Goal: Task Accomplishment & Management: Complete application form

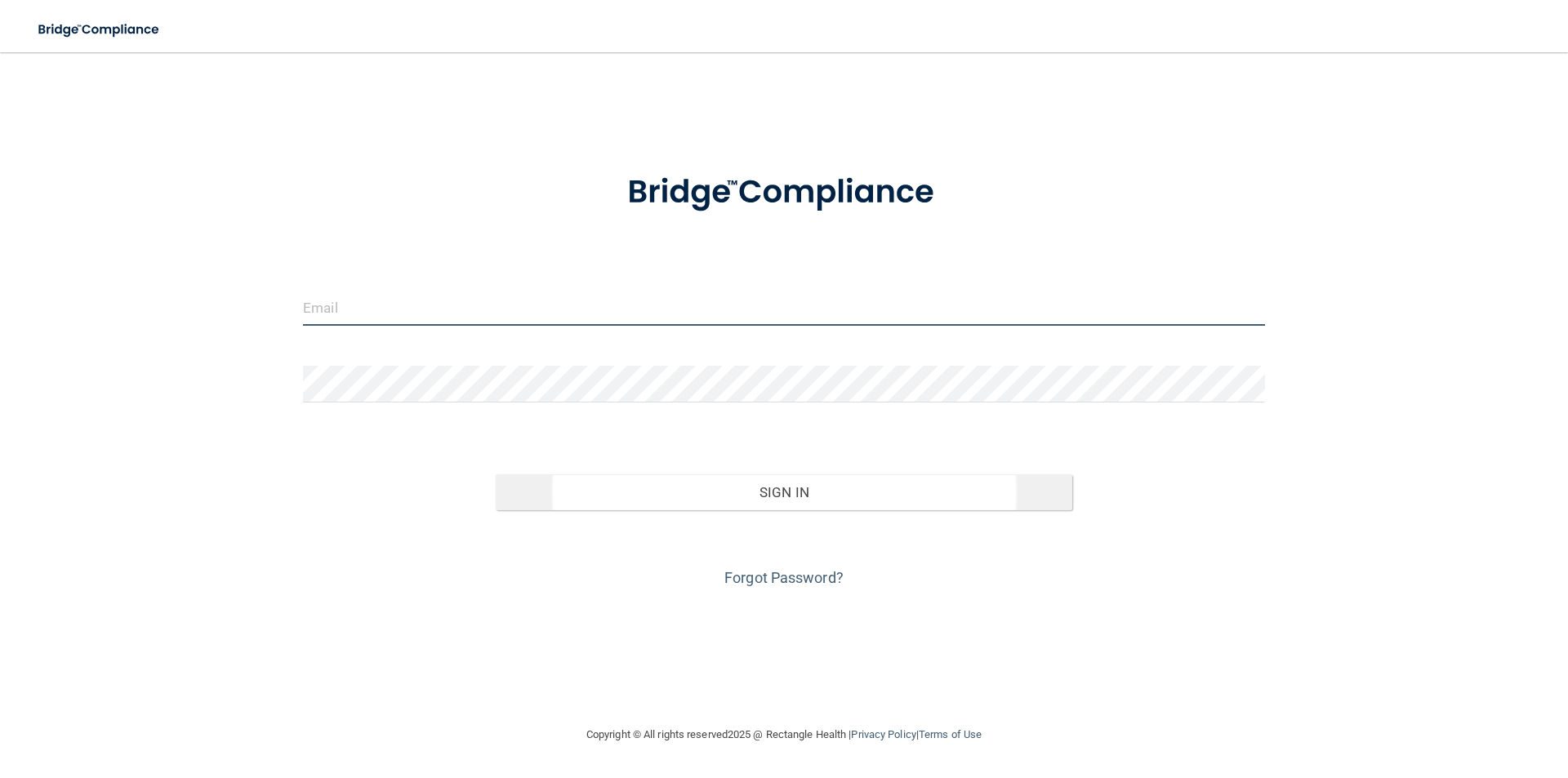
type input "[EMAIL_ADDRESS][DOMAIN_NAME]"
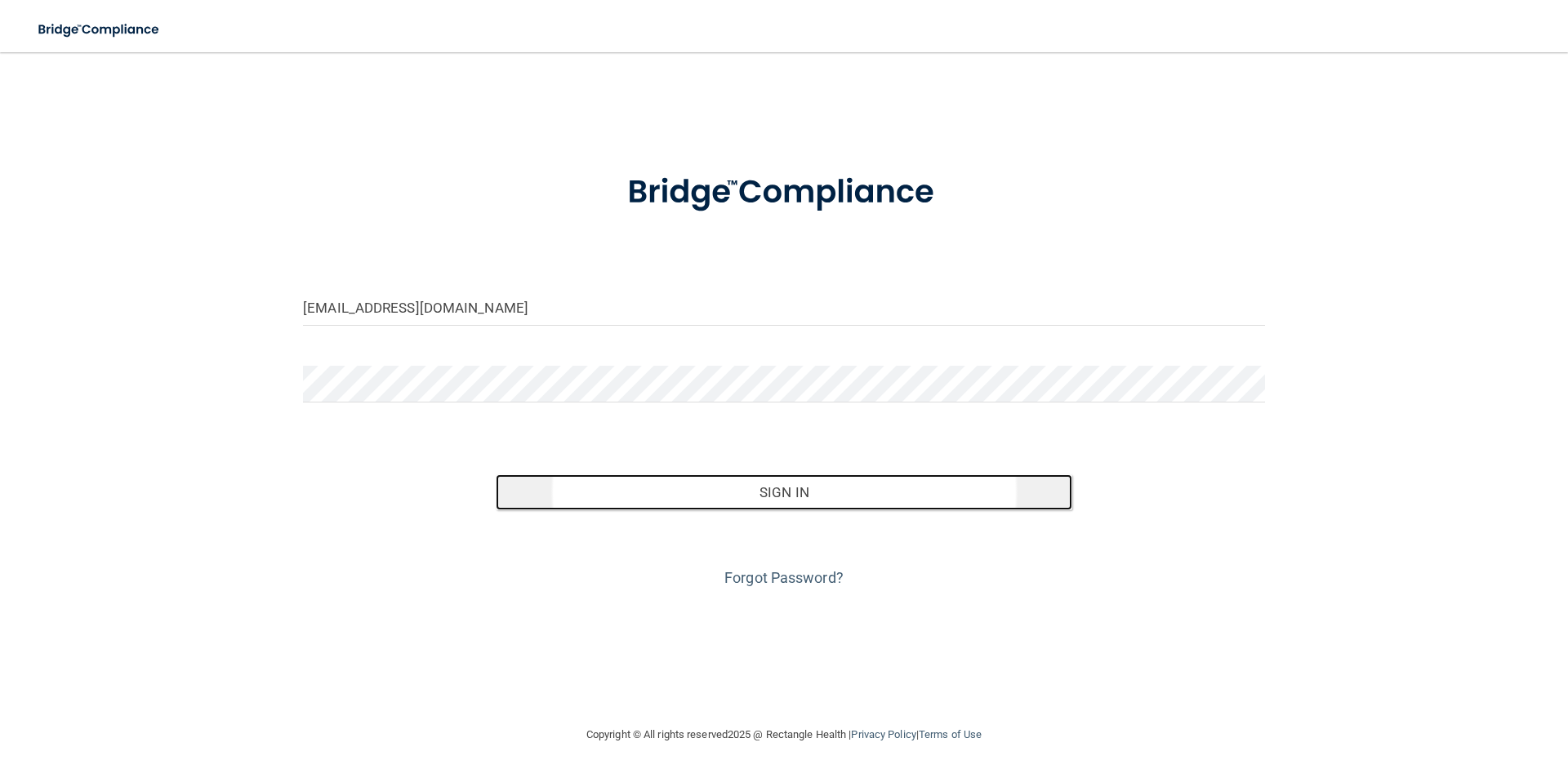
click at [649, 476] on button "Sign In" at bounding box center [784, 493] width 577 height 36
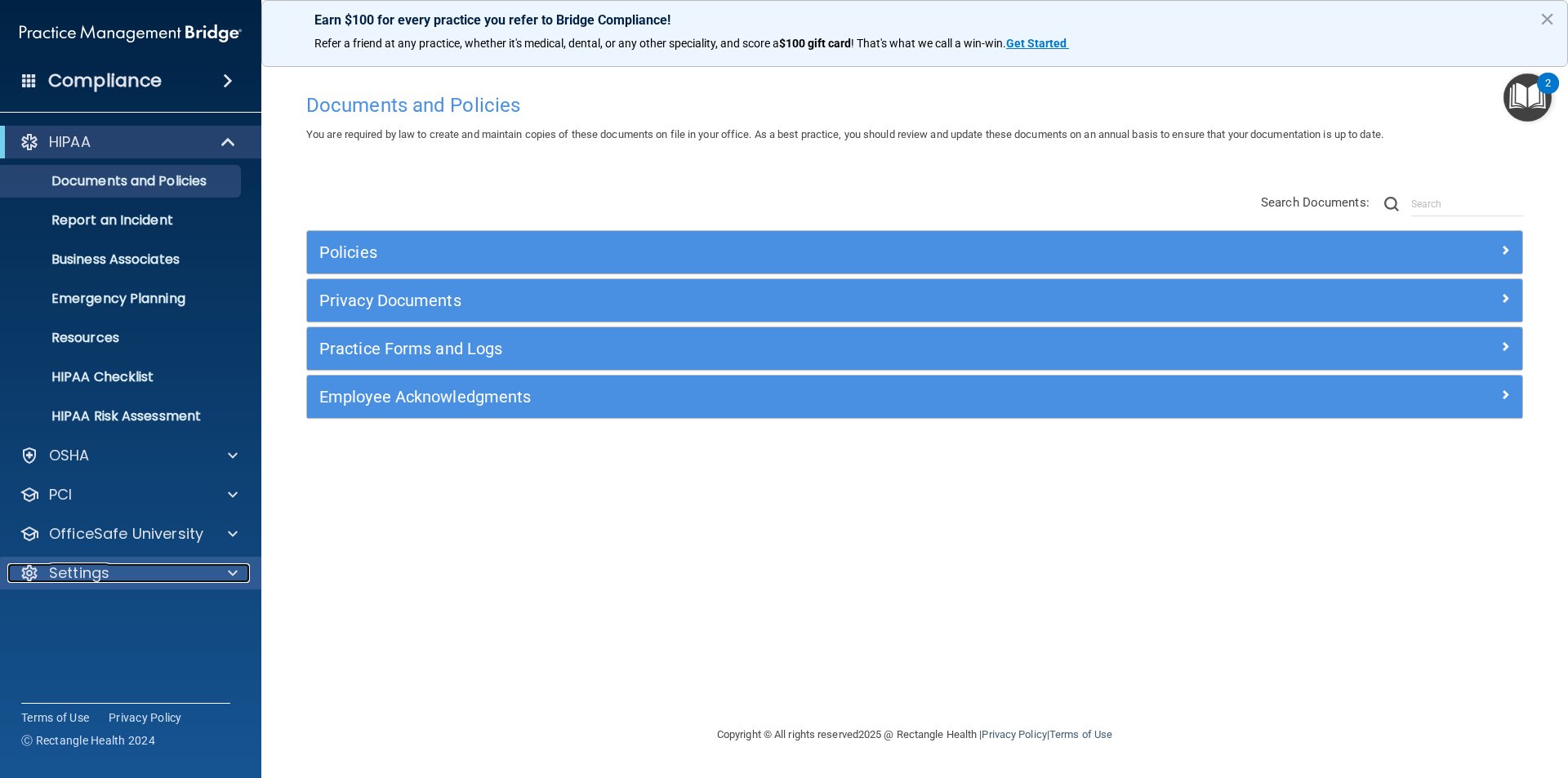
click at [45, 578] on div "Settings" at bounding box center [109, 572] width 203 height 20
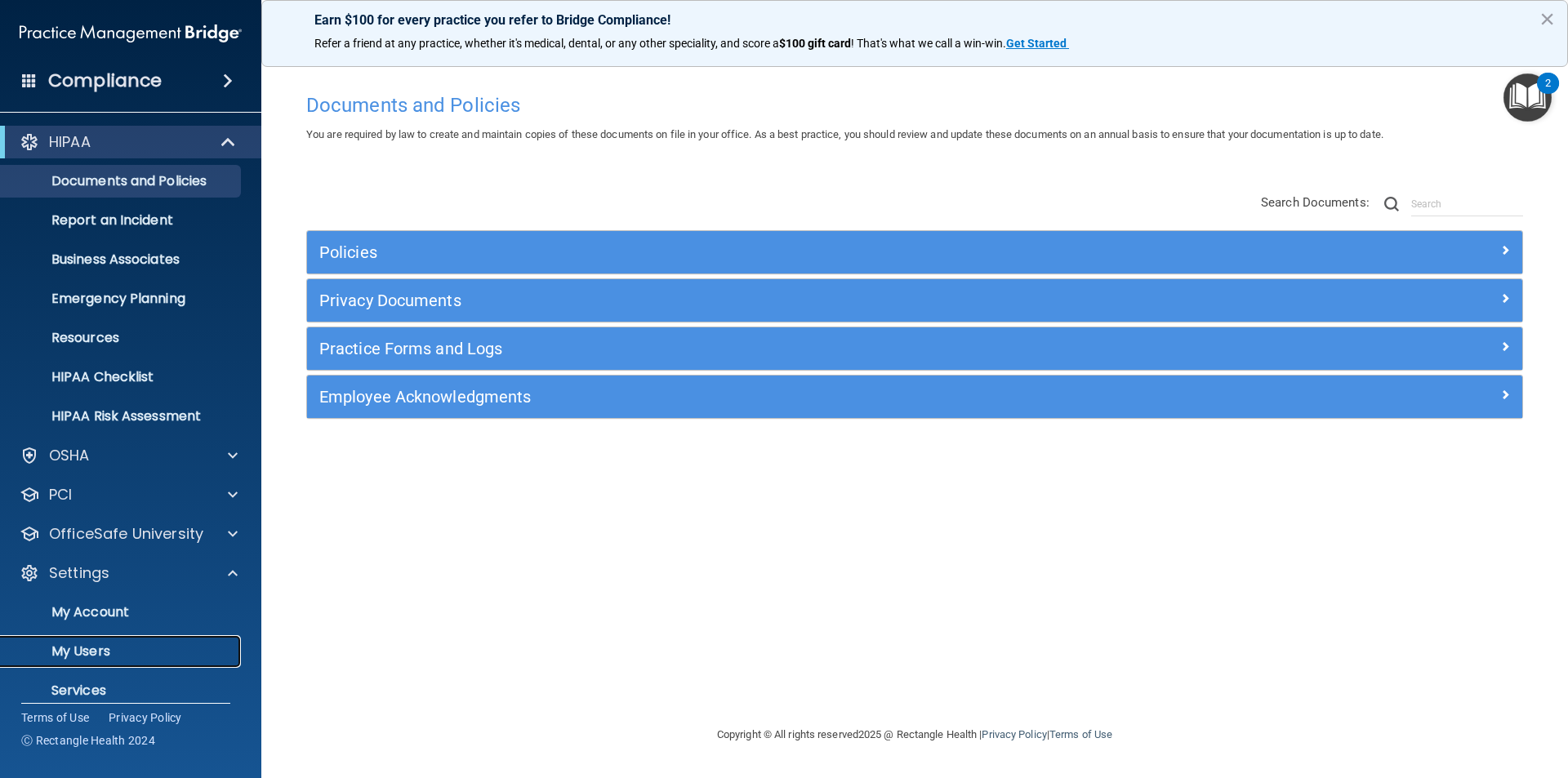
click at [93, 648] on p "My Users" at bounding box center [121, 651] width 223 height 16
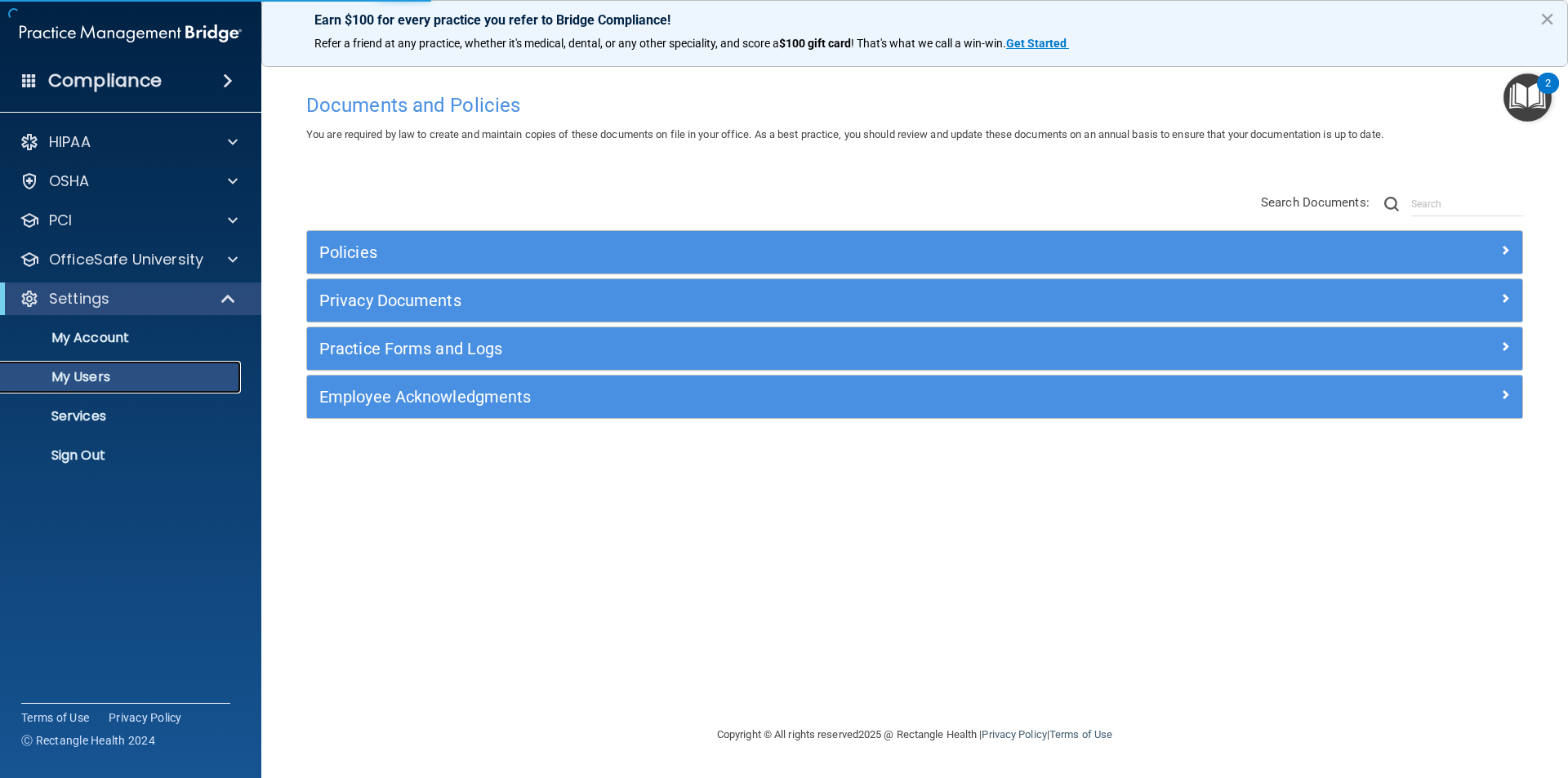
select select "20"
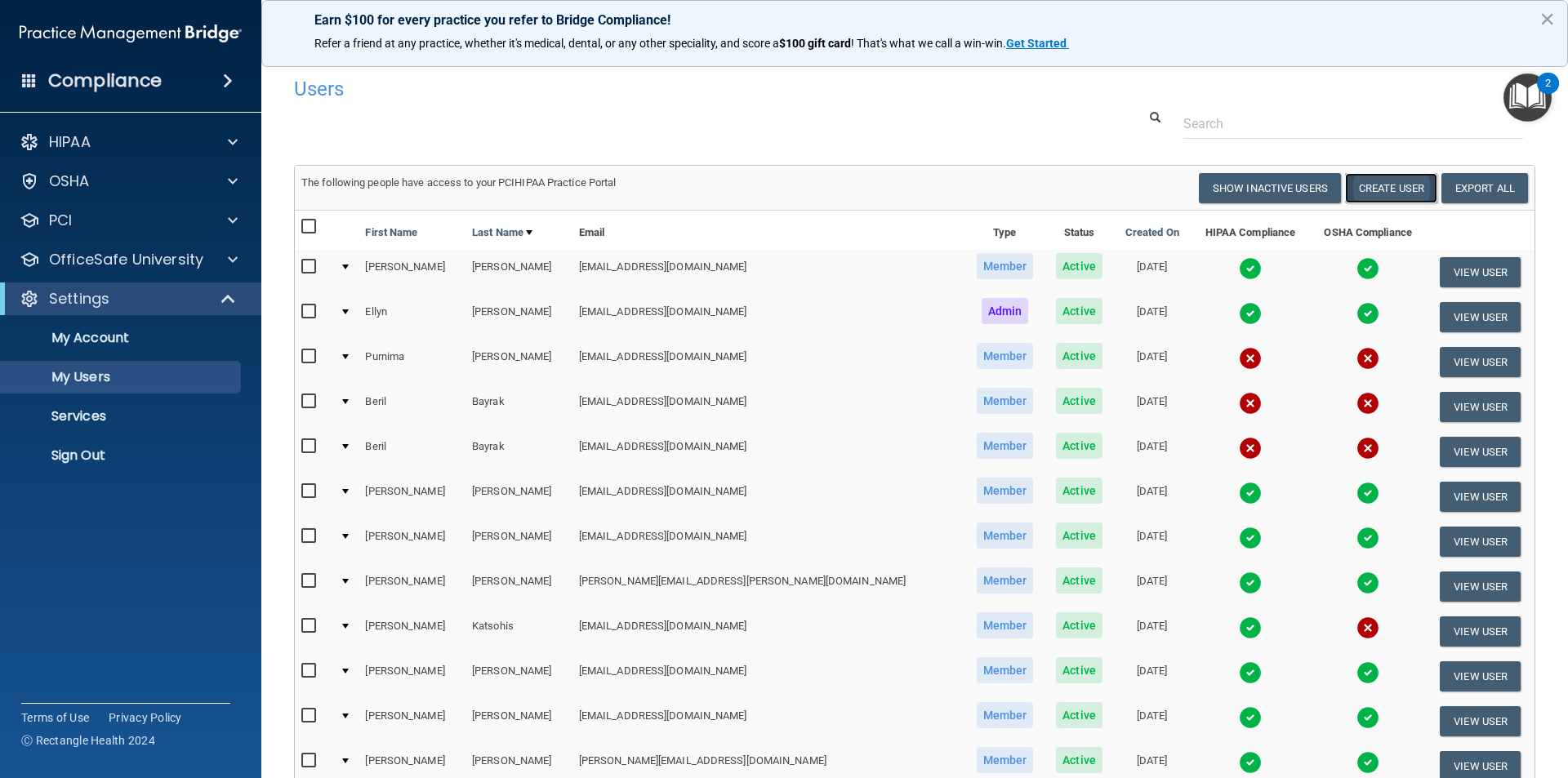
click at [1379, 185] on button "Create User" at bounding box center [1391, 189] width 92 height 30
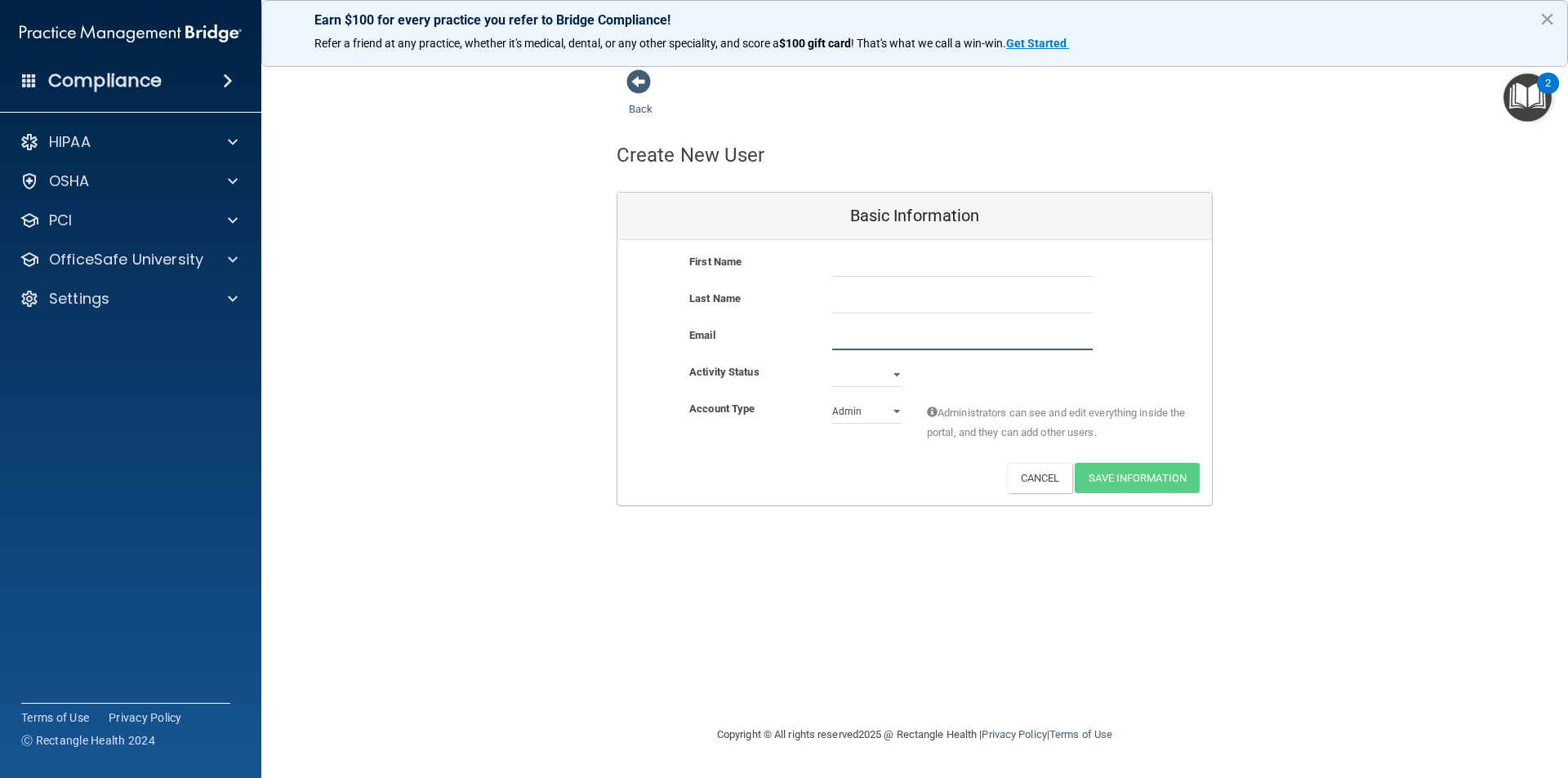
click at [862, 345] on input "email" at bounding box center [962, 338] width 261 height 25
paste input "[EMAIL_ADDRESS][DOMAIN_NAME]"
type input "[EMAIL_ADDRESS][DOMAIN_NAME]"
click at [882, 278] on div "First Name" at bounding box center [914, 270] width 594 height 37
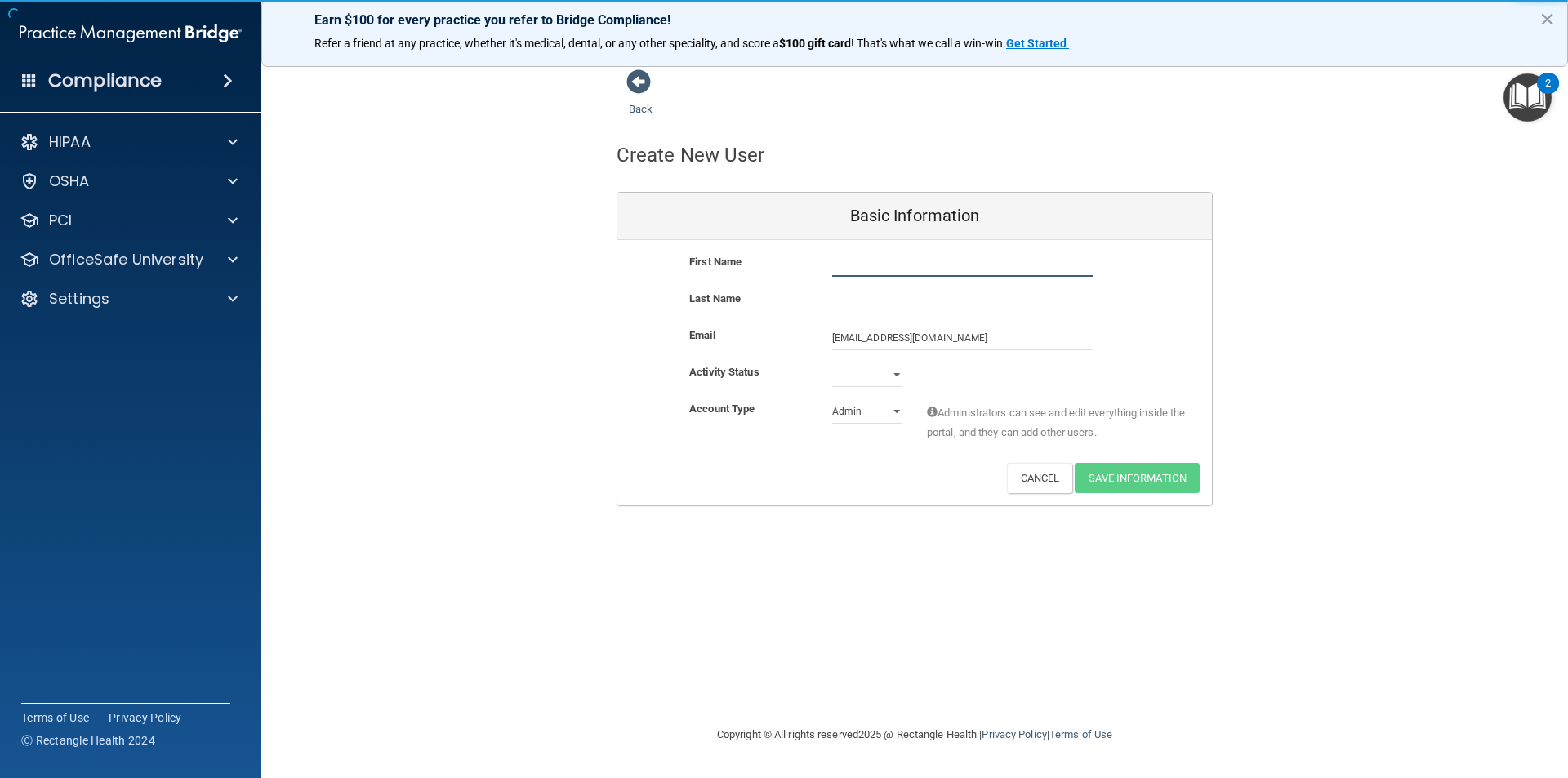
click at [880, 268] on input "text" at bounding box center [962, 264] width 261 height 25
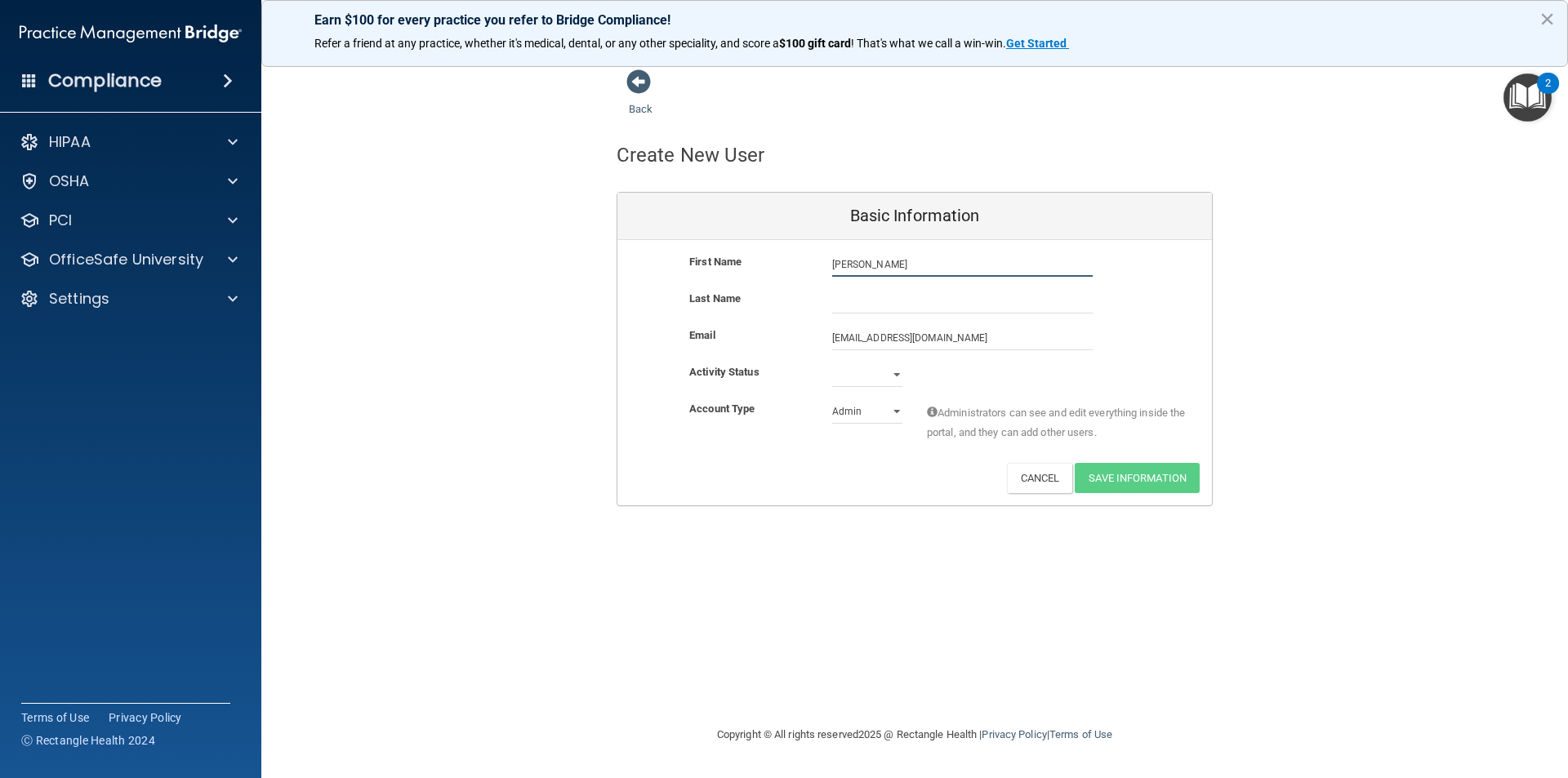
type input "[PERSON_NAME]"
click at [881, 367] on select "Active Inactive" at bounding box center [867, 374] width 70 height 25
select select "active"
click at [832, 362] on select "Active Inactive" at bounding box center [867, 374] width 70 height 25
click at [864, 410] on select "Admin Member" at bounding box center [867, 411] width 70 height 25
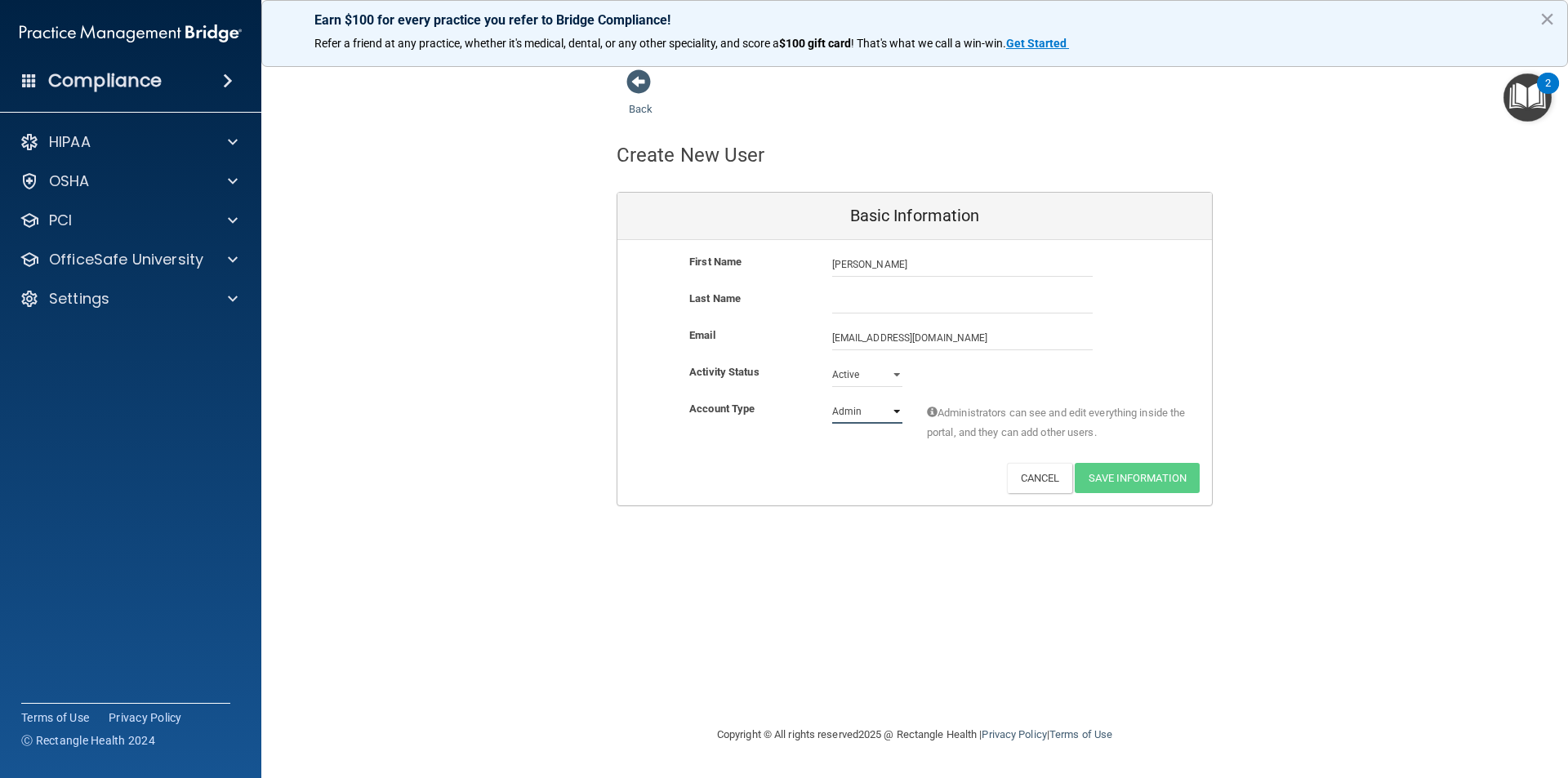
select select "practice_member"
click at [832, 399] on select "Admin Member" at bounding box center [867, 411] width 70 height 25
click at [867, 304] on input "text" at bounding box center [962, 301] width 261 height 25
paste input "Phathanak"
type input "Phathanak"
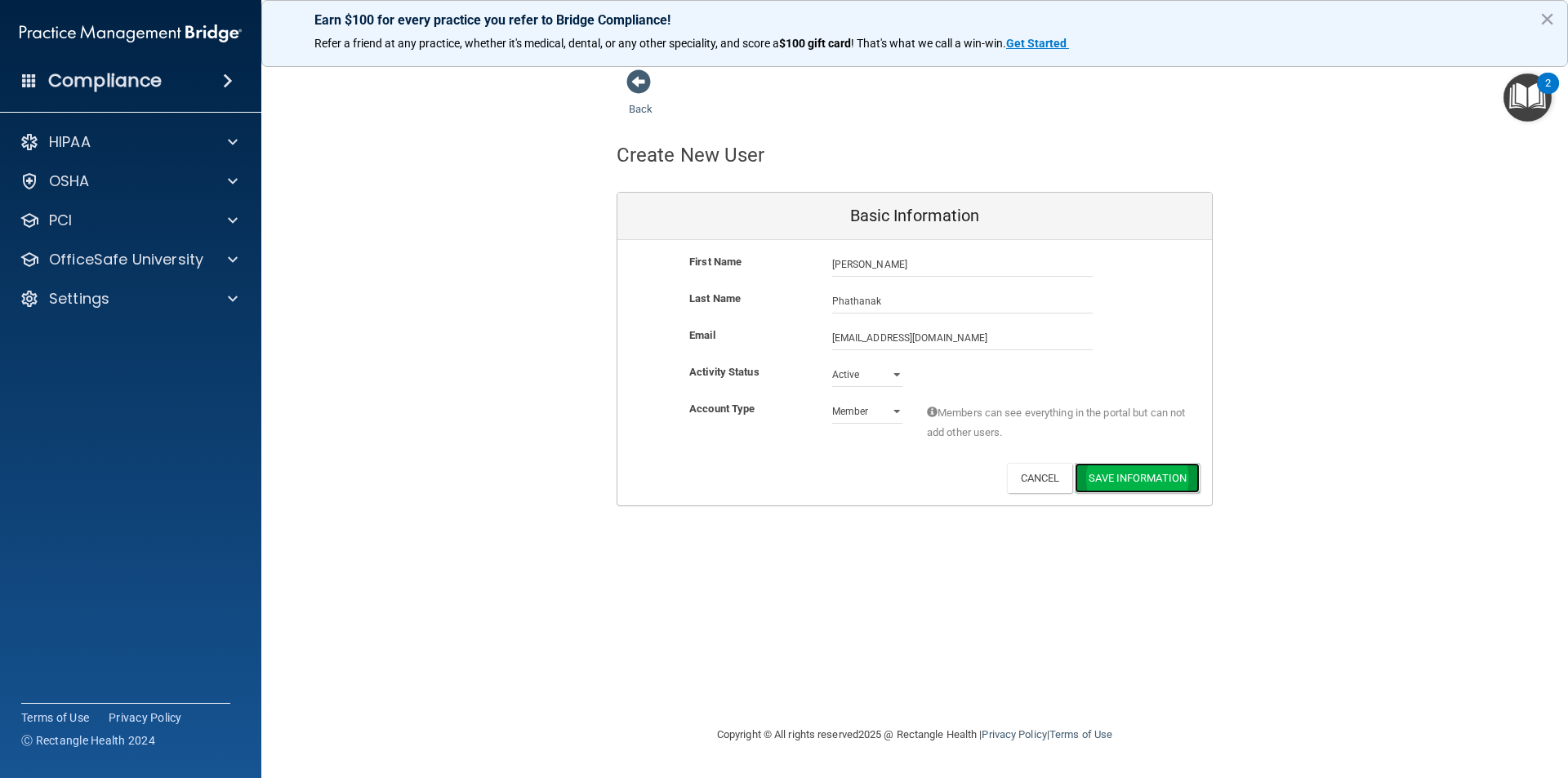
click at [1163, 482] on button "Save Information" at bounding box center [1138, 478] width 125 height 30
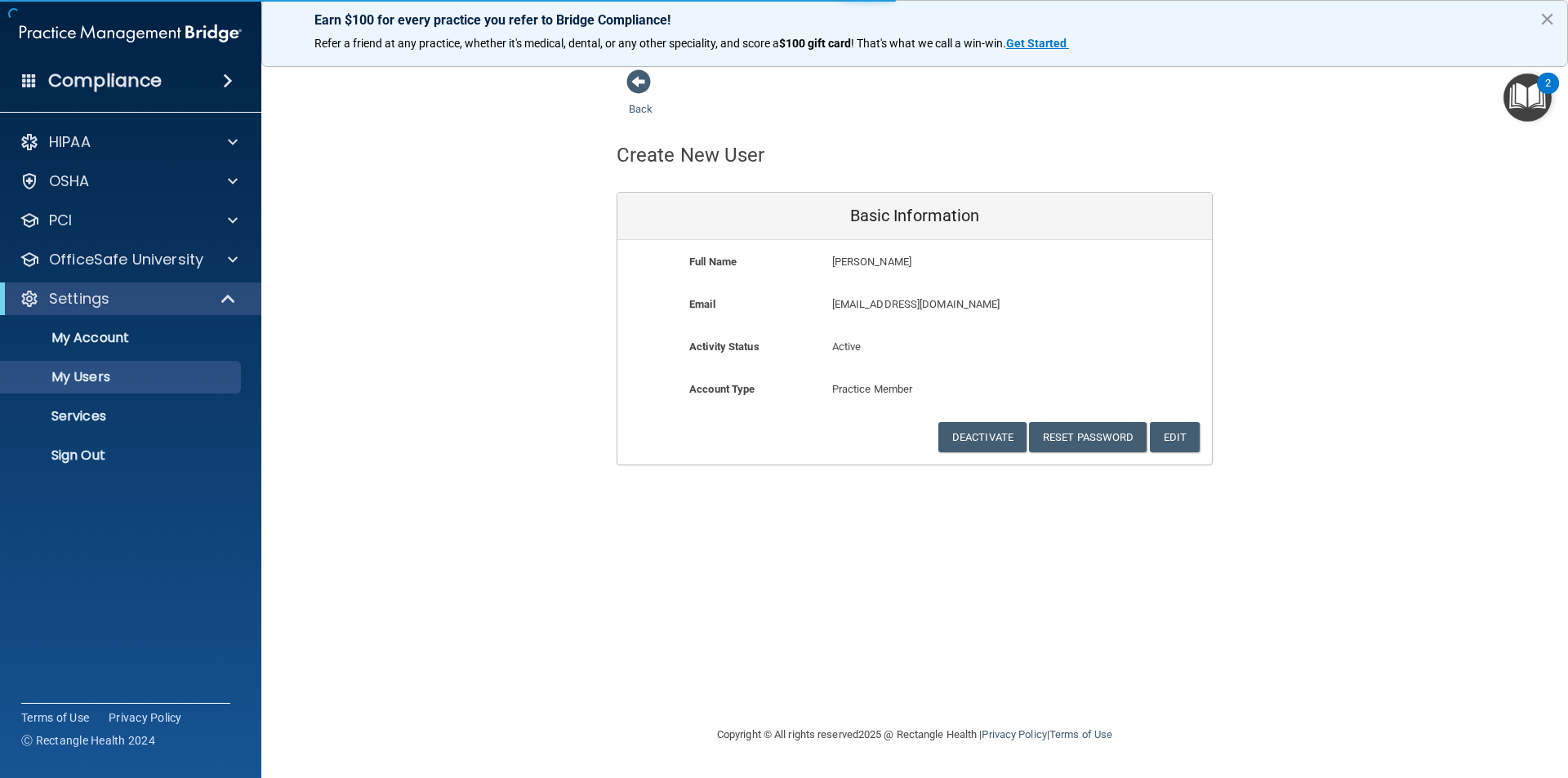
click at [1546, 12] on button "×" at bounding box center [1547, 19] width 15 height 27
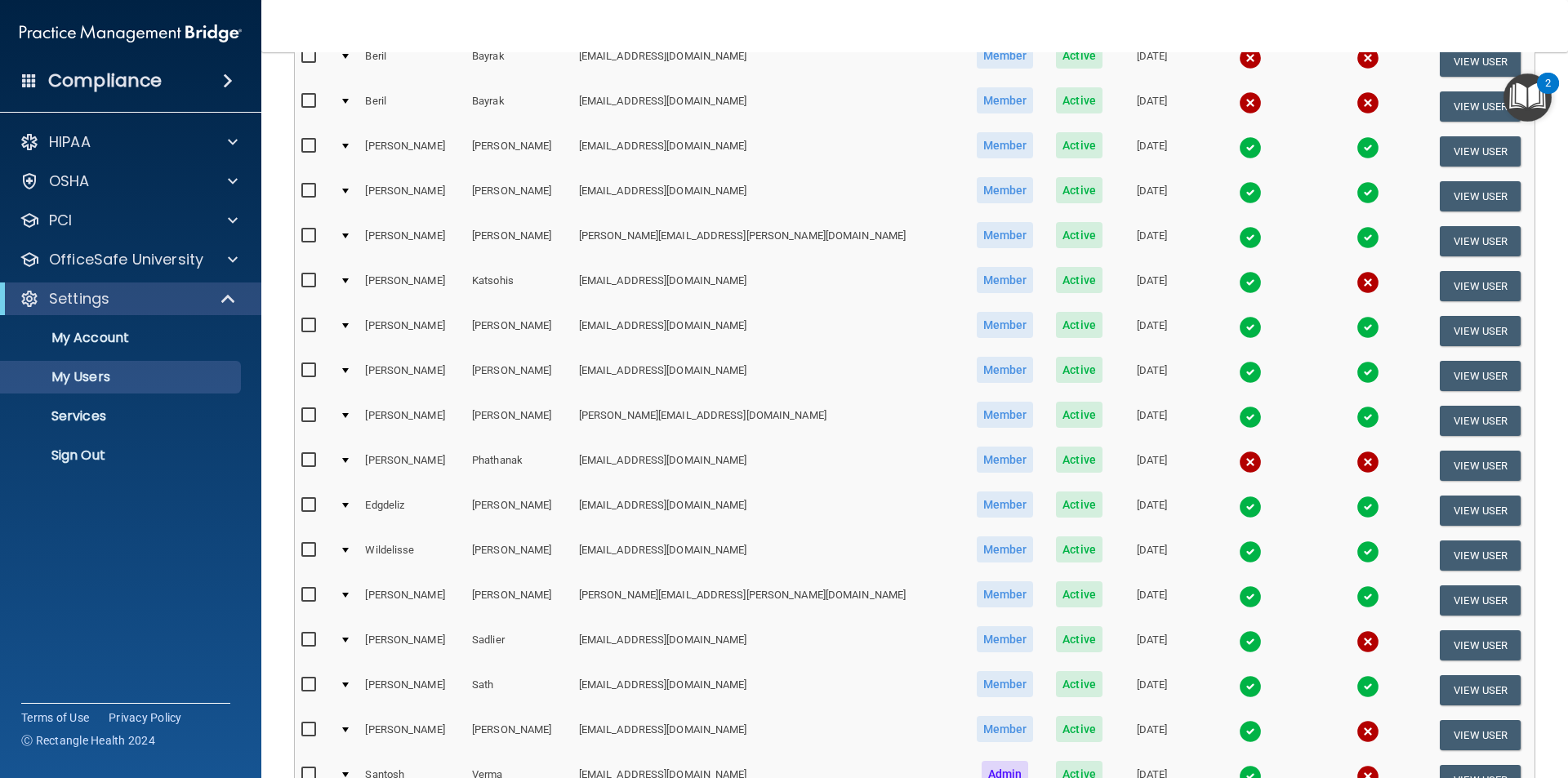
scroll to position [636, 0]
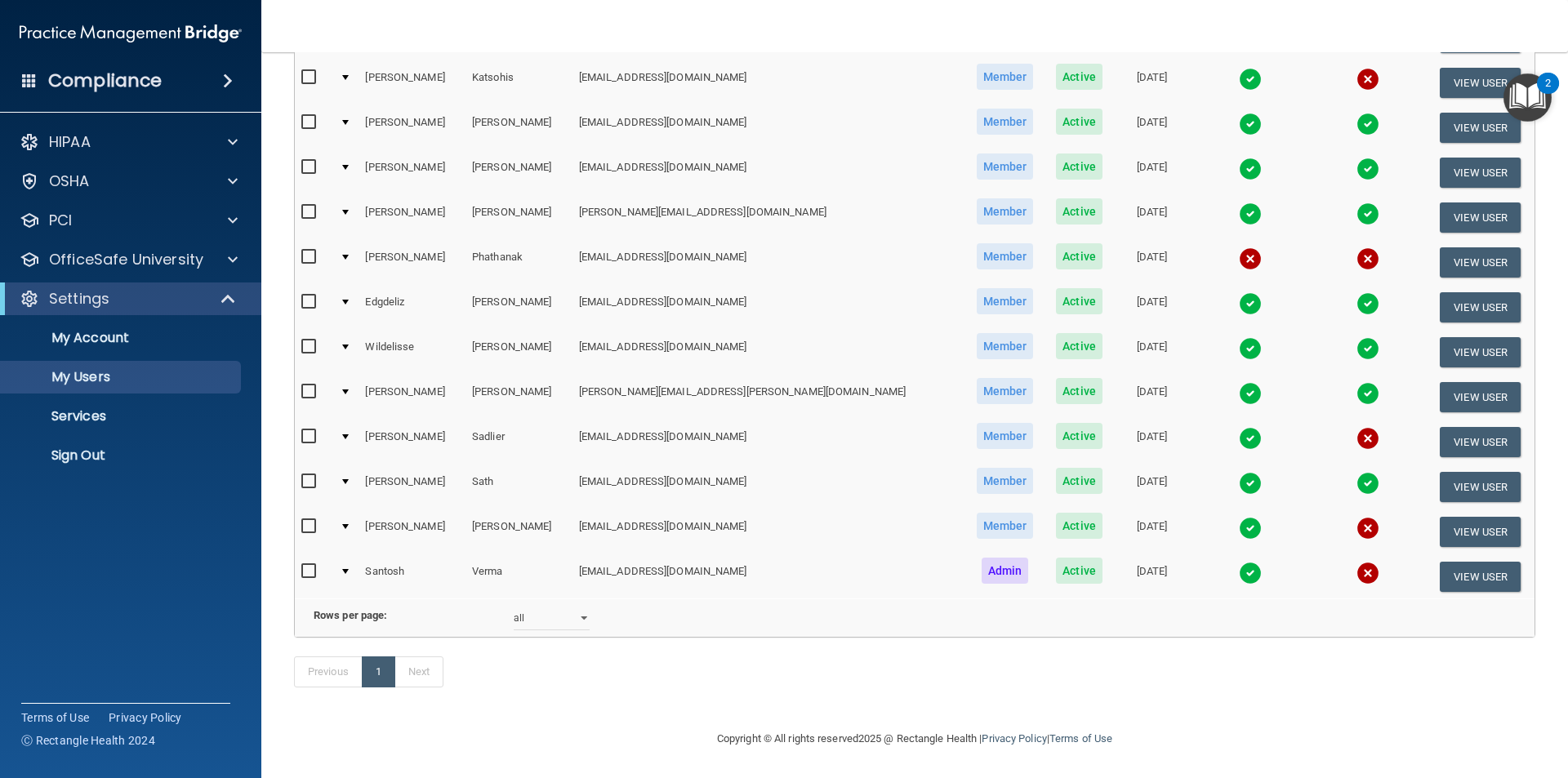
click at [312, 250] on input "checkbox" at bounding box center [311, 257] width 19 height 13
checkbox input "true"
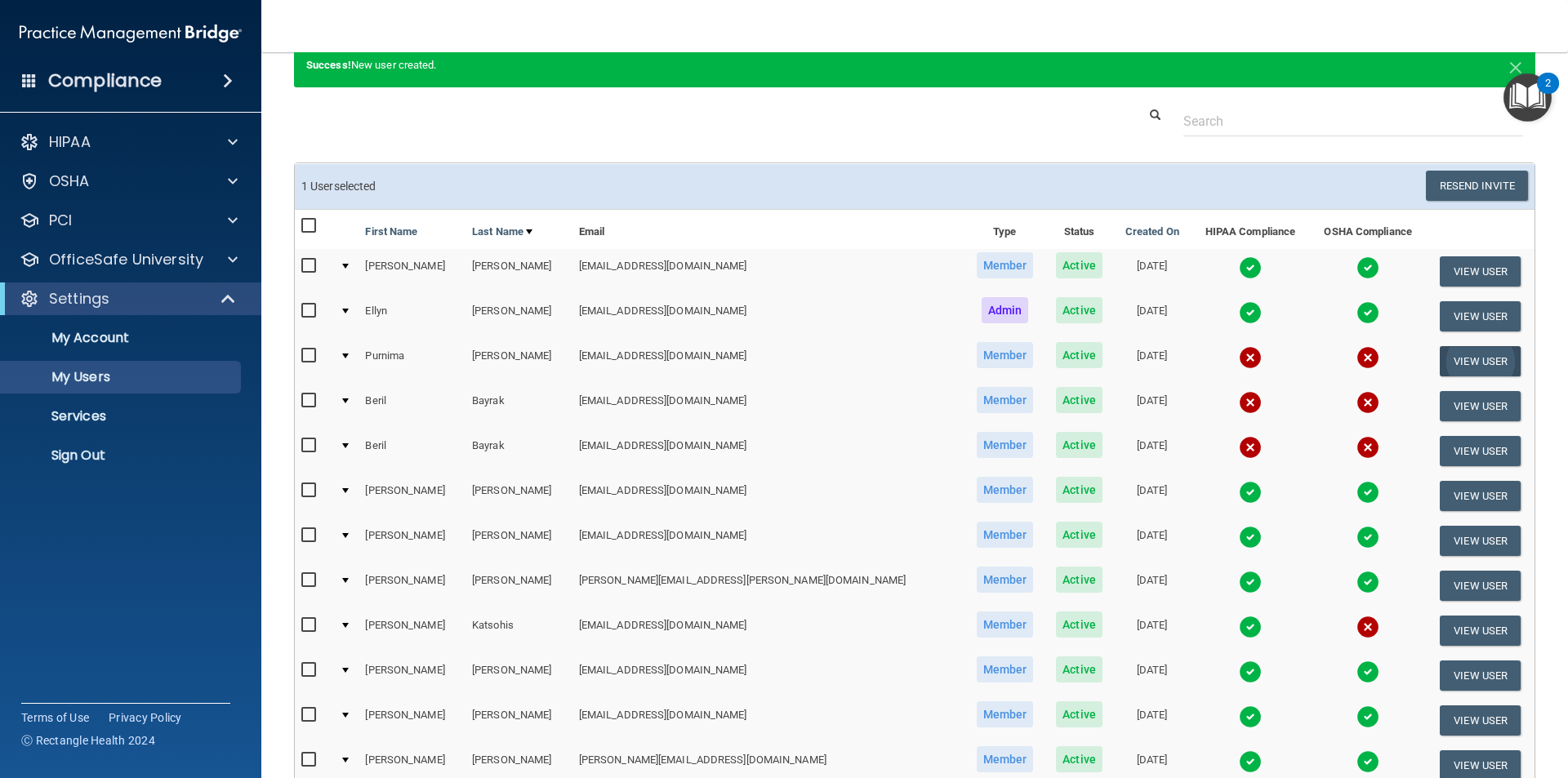
scroll to position [0, 0]
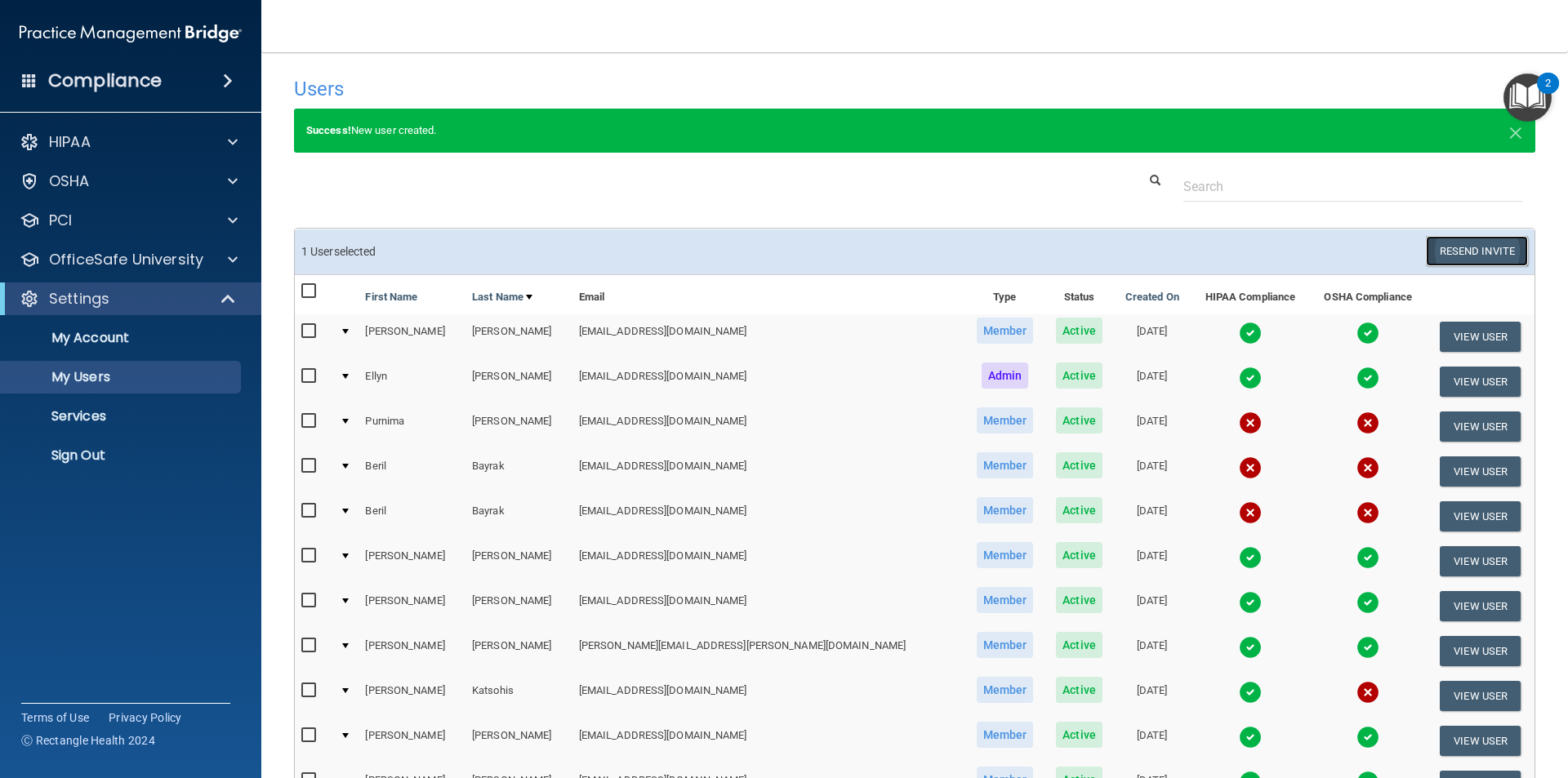
click at [1443, 253] on button "Resend Invite" at bounding box center [1477, 251] width 102 height 30
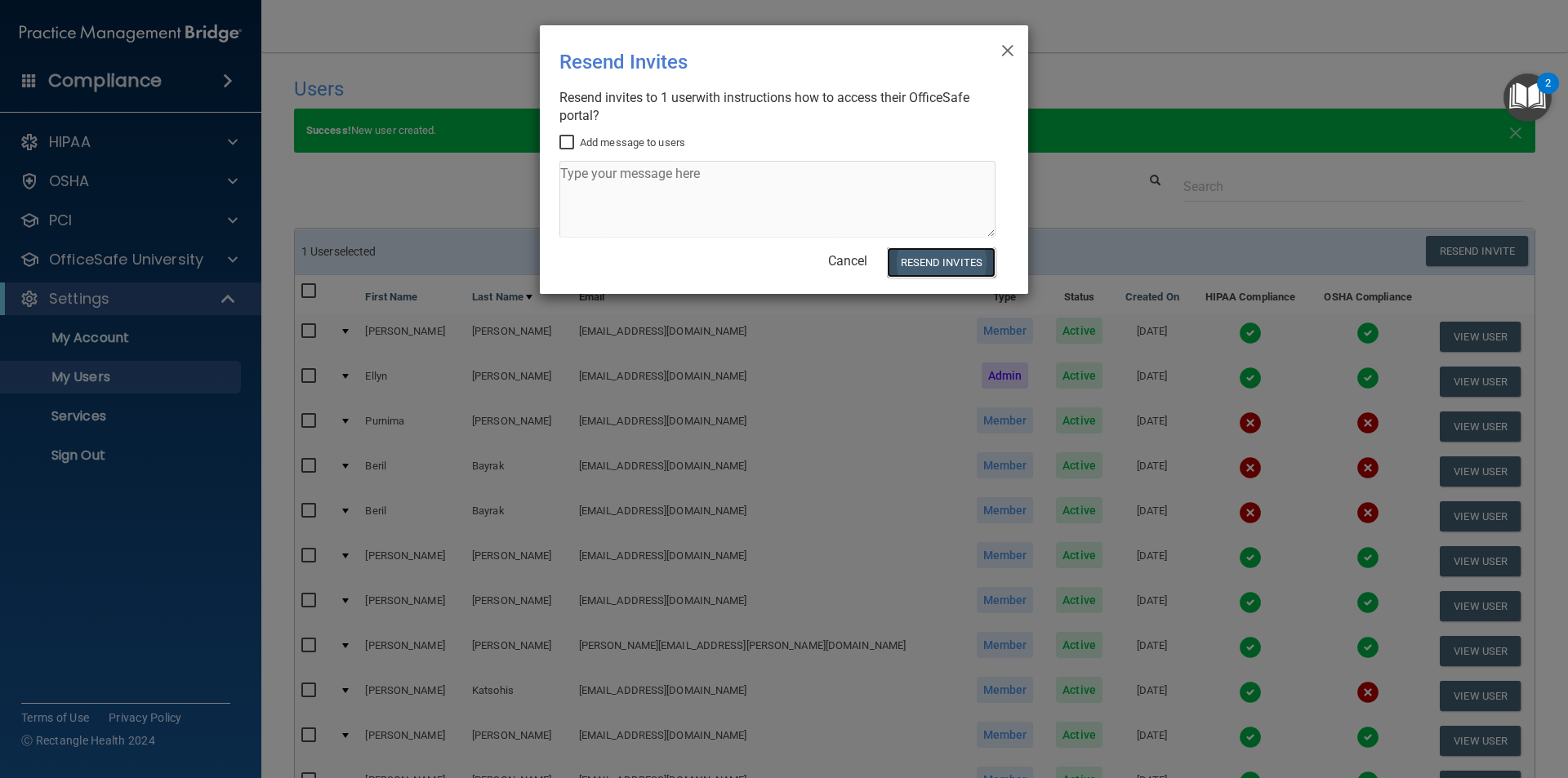
click at [982, 265] on button "Resend Invites" at bounding box center [941, 262] width 109 height 30
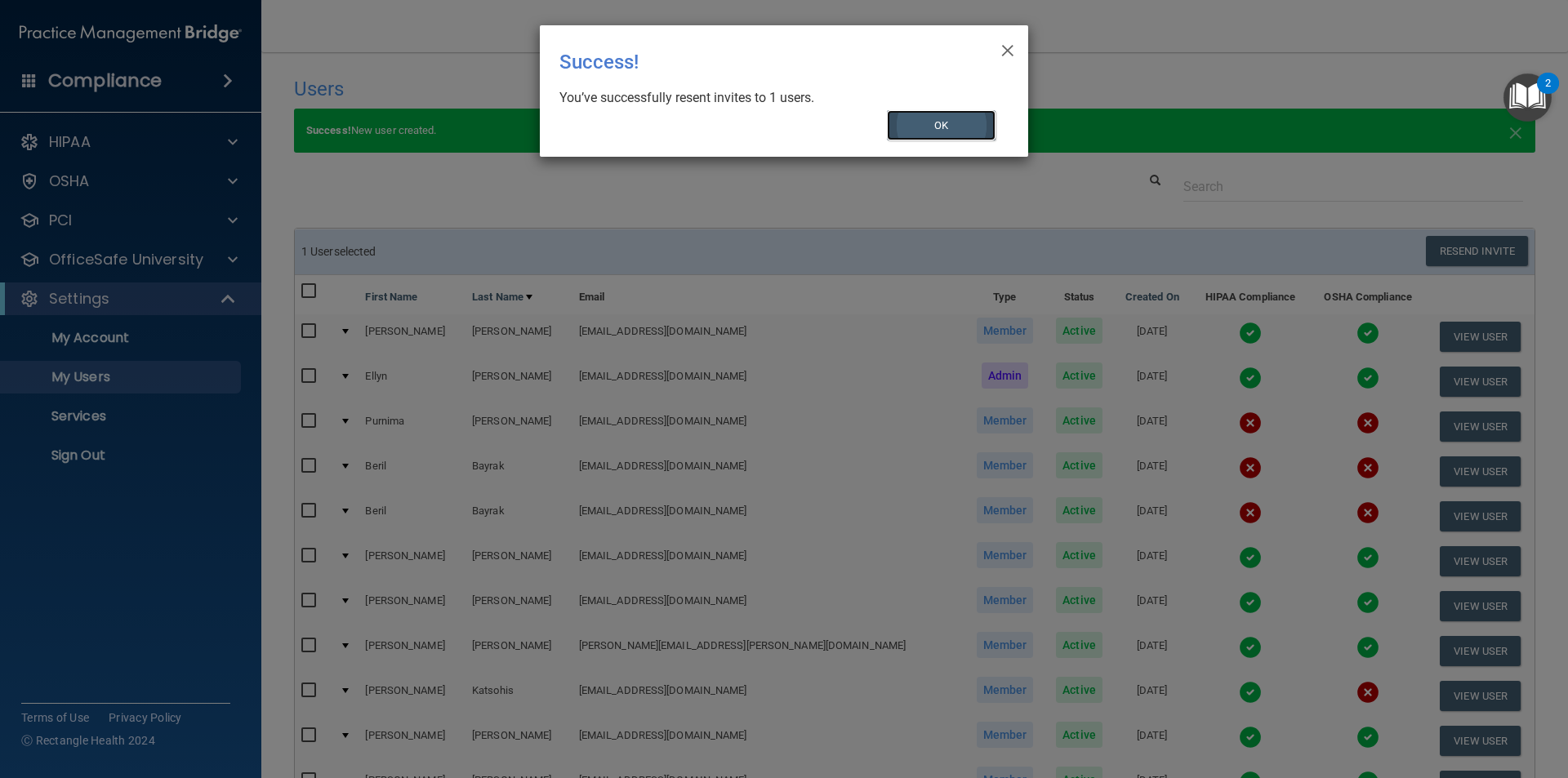
click at [968, 120] on button "OK" at bounding box center [941, 125] width 109 height 30
